Goal: Understand process/instructions: Learn how to perform a task or action

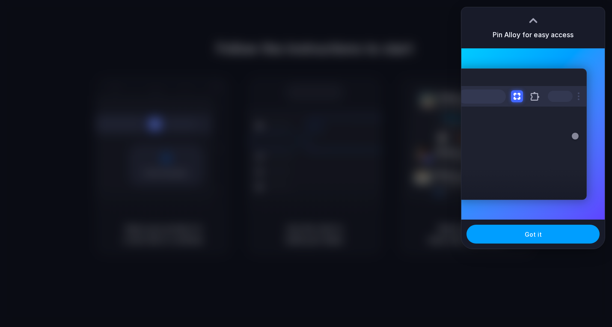
click at [508, 241] on button "Got it" at bounding box center [532, 234] width 133 height 19
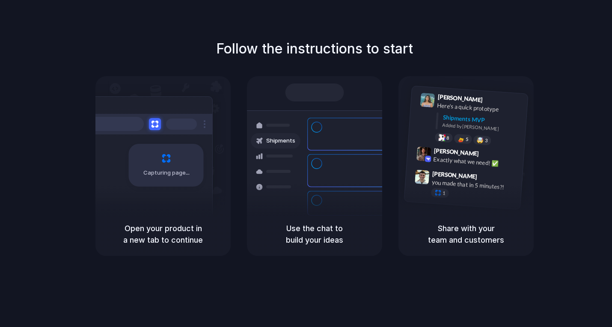
click at [302, 230] on h5 "Use the chat to build your ideas" at bounding box center [314, 233] width 115 height 23
